Goal: Information Seeking & Learning: Learn about a topic

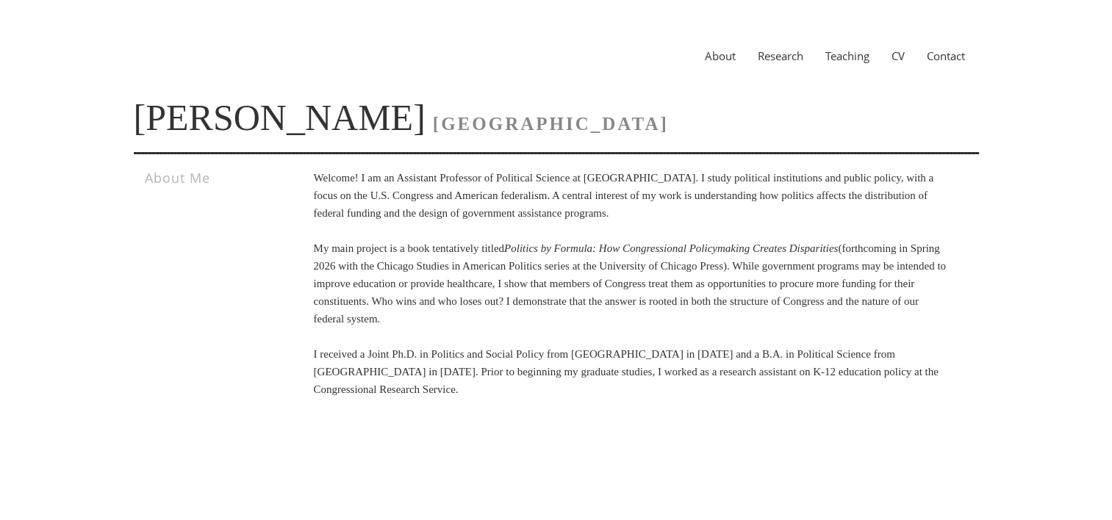
click at [789, 54] on link "Research" at bounding box center [781, 56] width 68 height 15
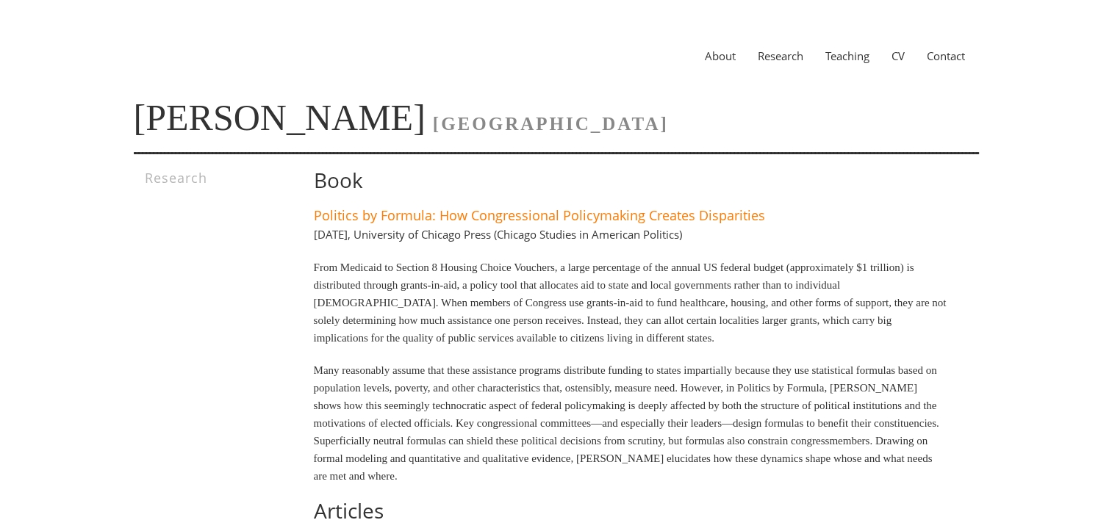
click at [997, 276] on div "About Research Teaching CV Contact Leah Rosenstiel VANDERBILT UNIVERSITY Resear…" at bounding box center [556, 481] width 933 height 948
click at [995, 351] on div "About Research Teaching CV Contact Leah Rosenstiel VANDERBILT UNIVERSITY Resear…" at bounding box center [556, 481] width 933 height 948
